Goal: Task Accomplishment & Management: Manage account settings

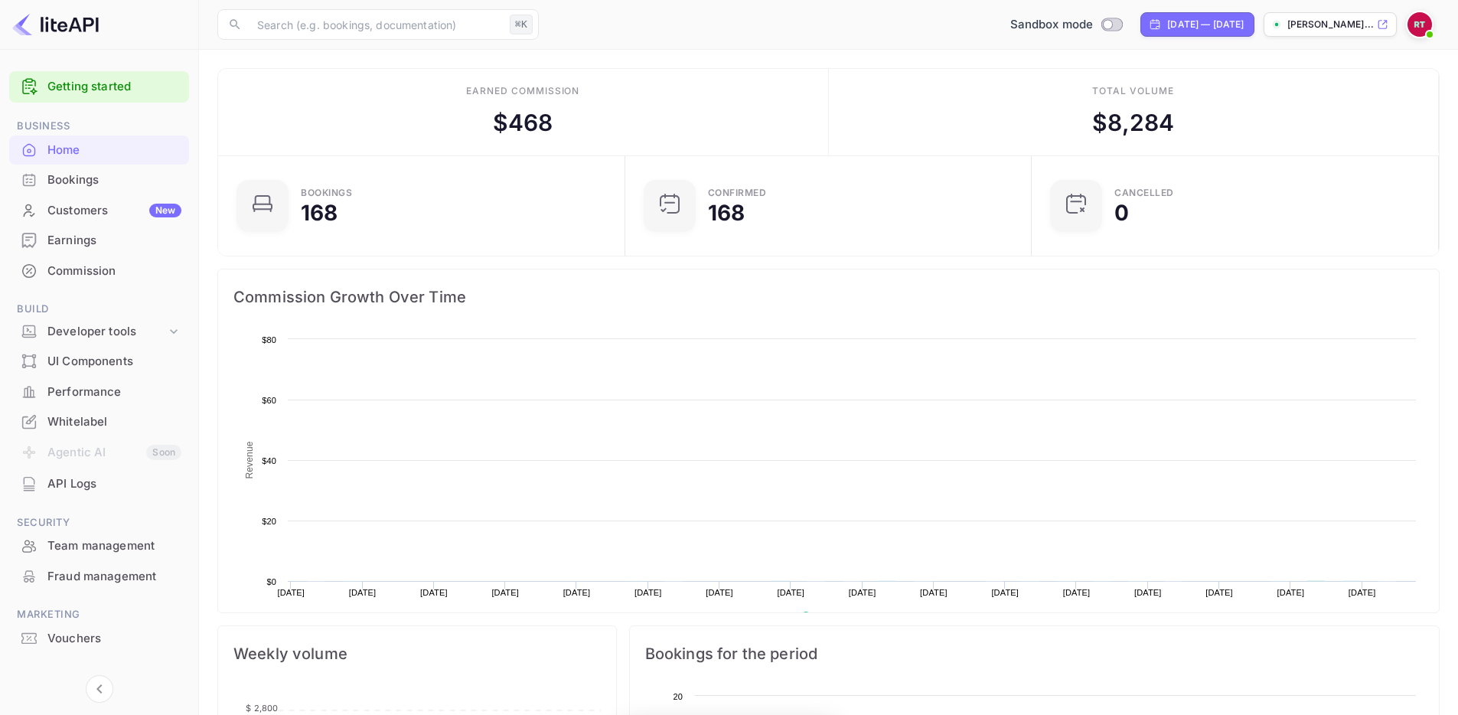
scroll to position [237, 386]
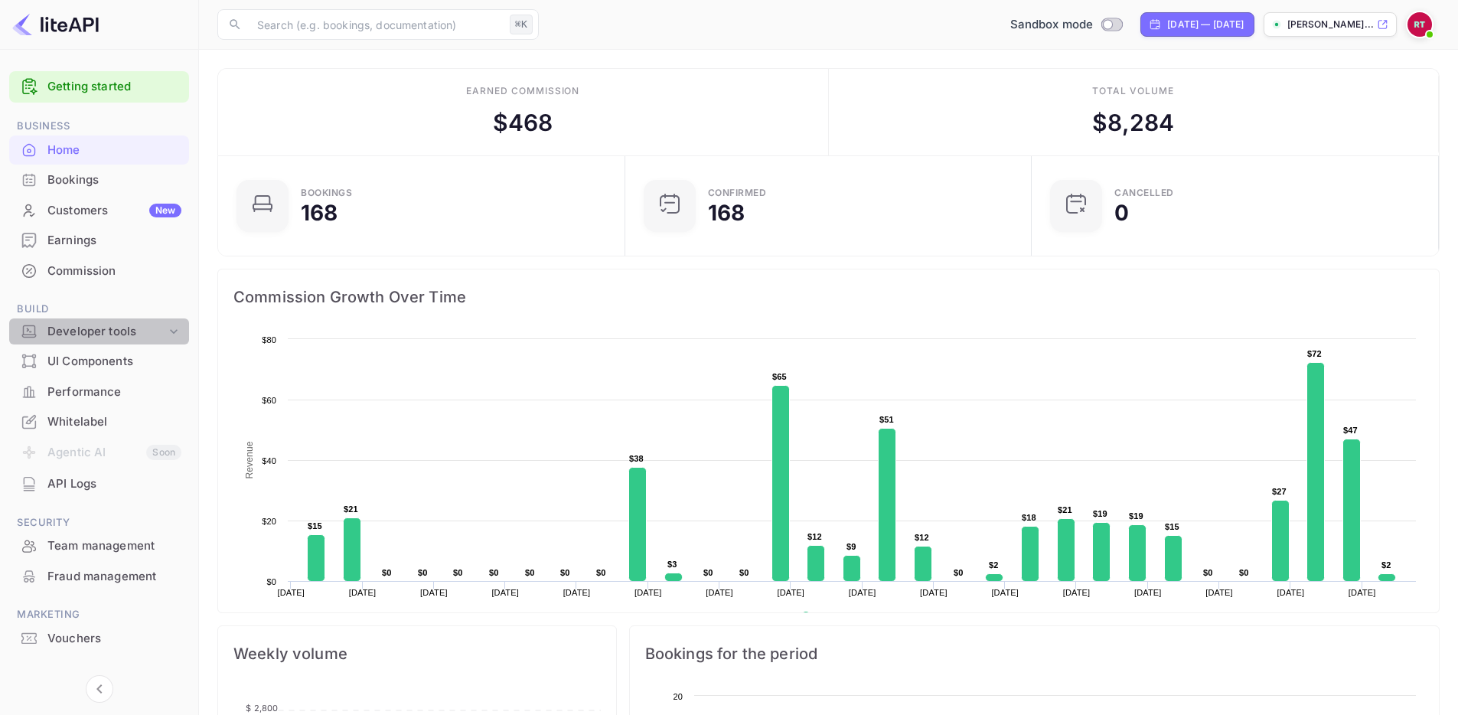
click at [156, 340] on div "Developer tools" at bounding box center [99, 331] width 180 height 27
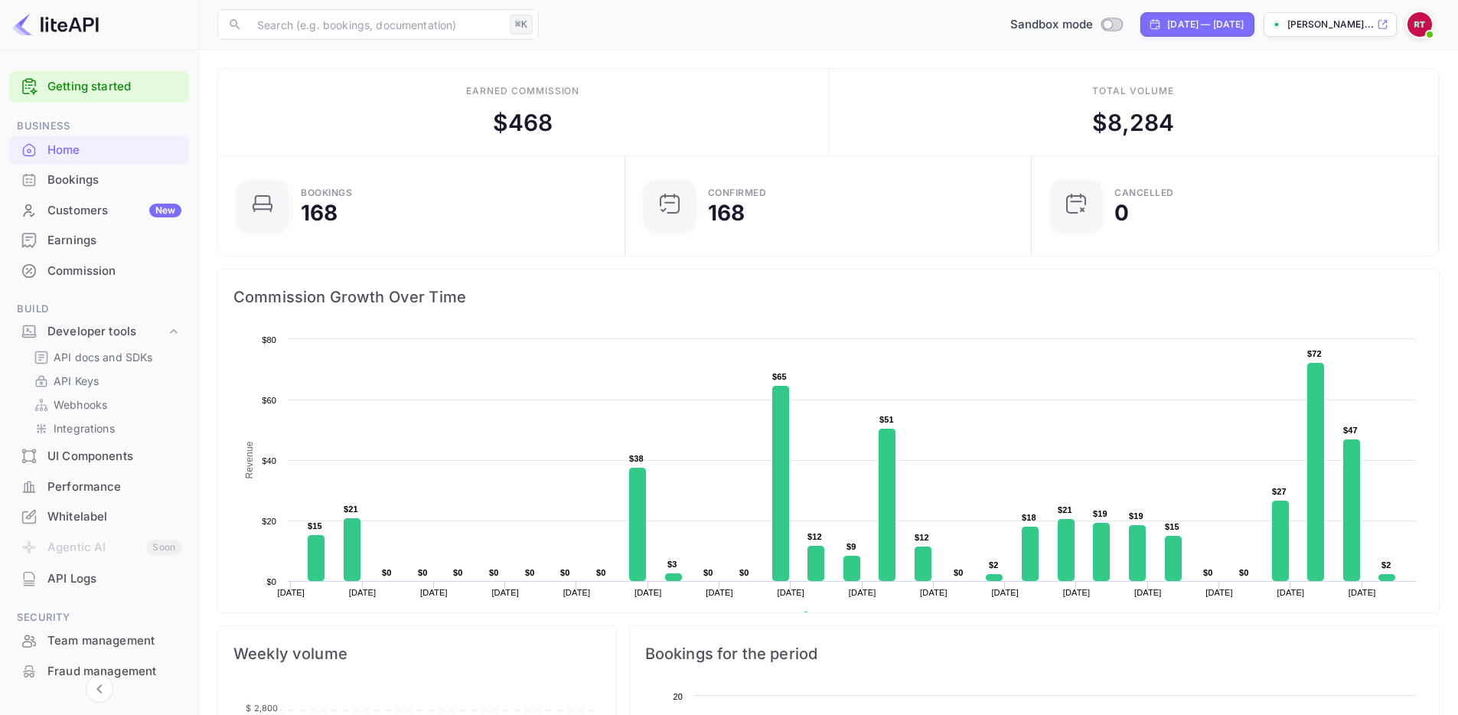
click at [132, 380] on link "API Keys" at bounding box center [105, 381] width 143 height 16
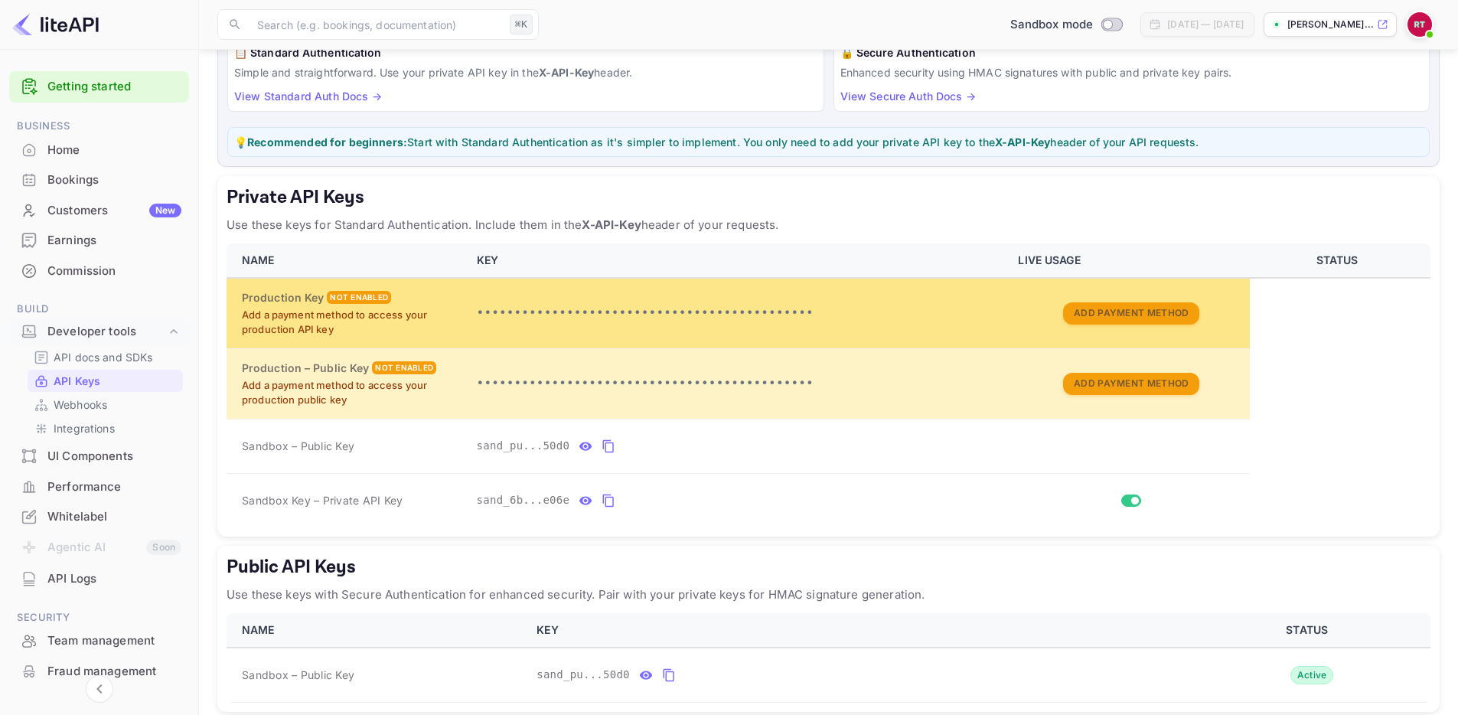
scroll to position [165, 0]
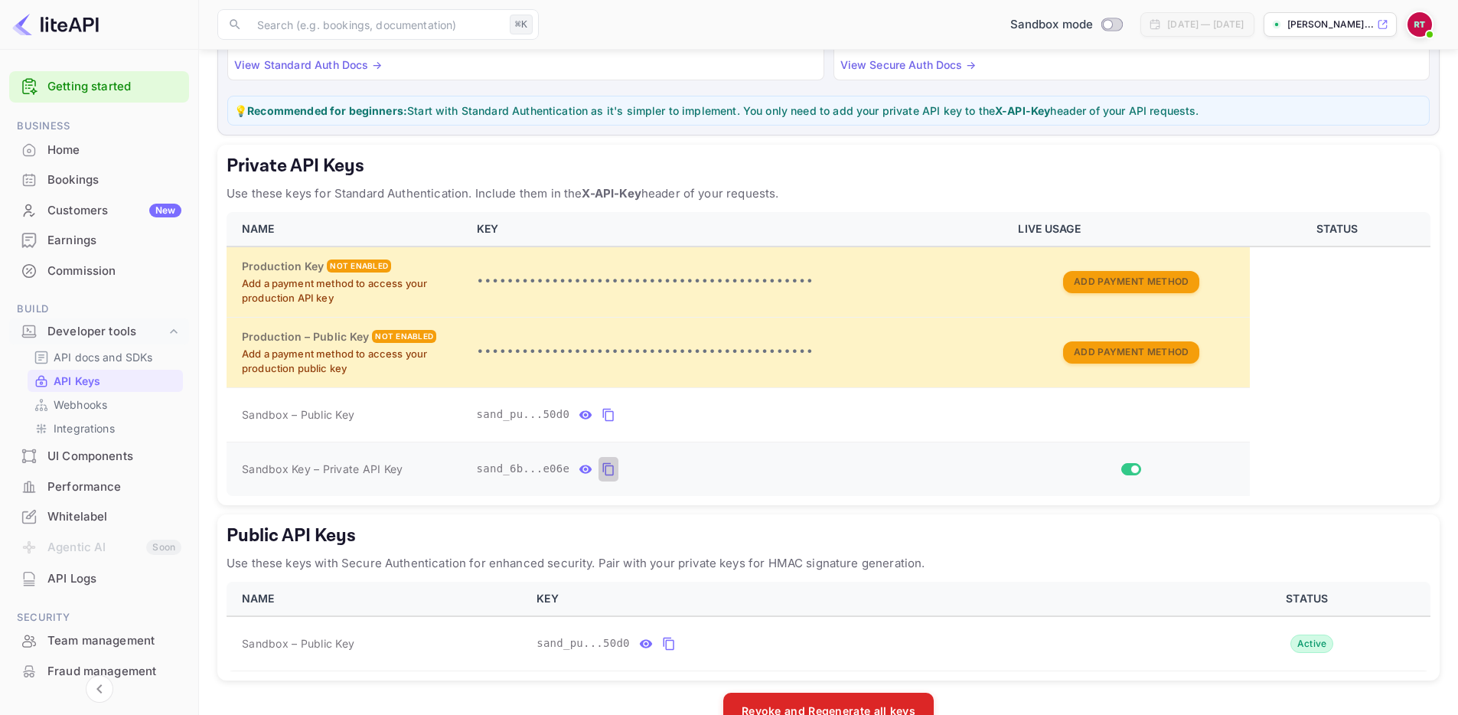
click at [600, 467] on button "private api keys table" at bounding box center [609, 469] width 20 height 24
